Goal: Transaction & Acquisition: Purchase product/service

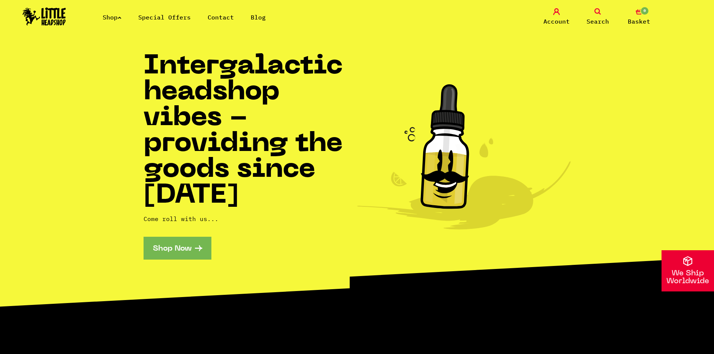
click at [111, 19] on link "Shop" at bounding box center [112, 16] width 19 height 7
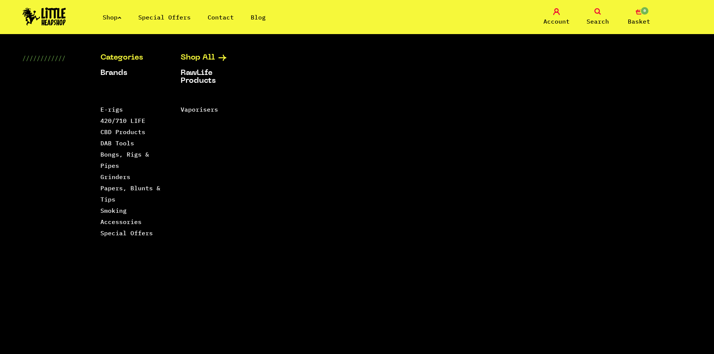
click at [209, 57] on link "Shop All" at bounding box center [211, 58] width 61 height 8
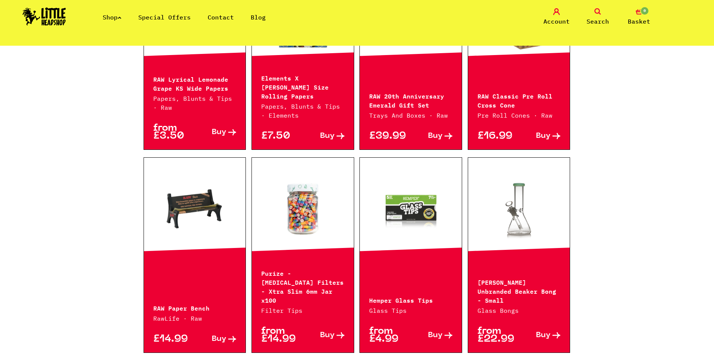
scroll to position [337, 0]
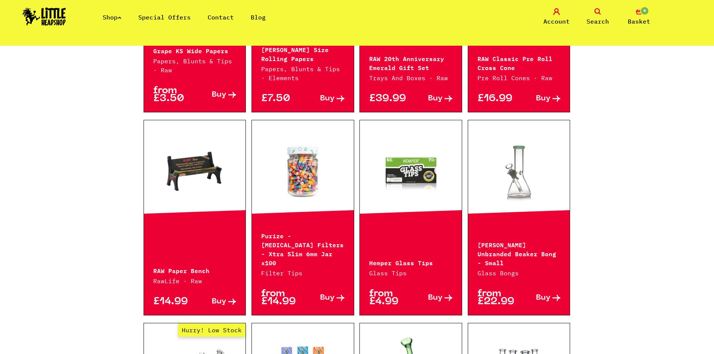
click at [426, 170] on link at bounding box center [411, 170] width 102 height 75
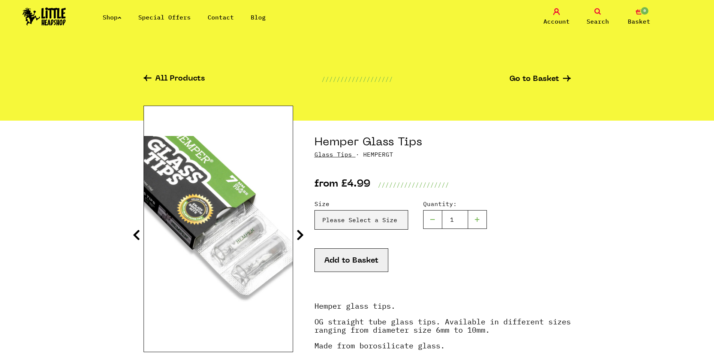
click at [162, 80] on link "All Products" at bounding box center [173, 79] width 61 height 9
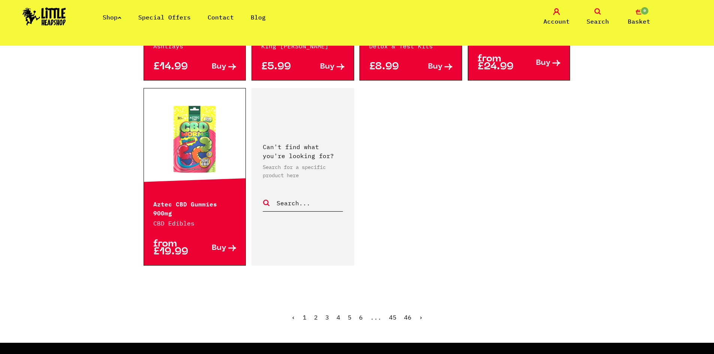
scroll to position [1161, 0]
